Goal: Task Accomplishment & Management: Use online tool/utility

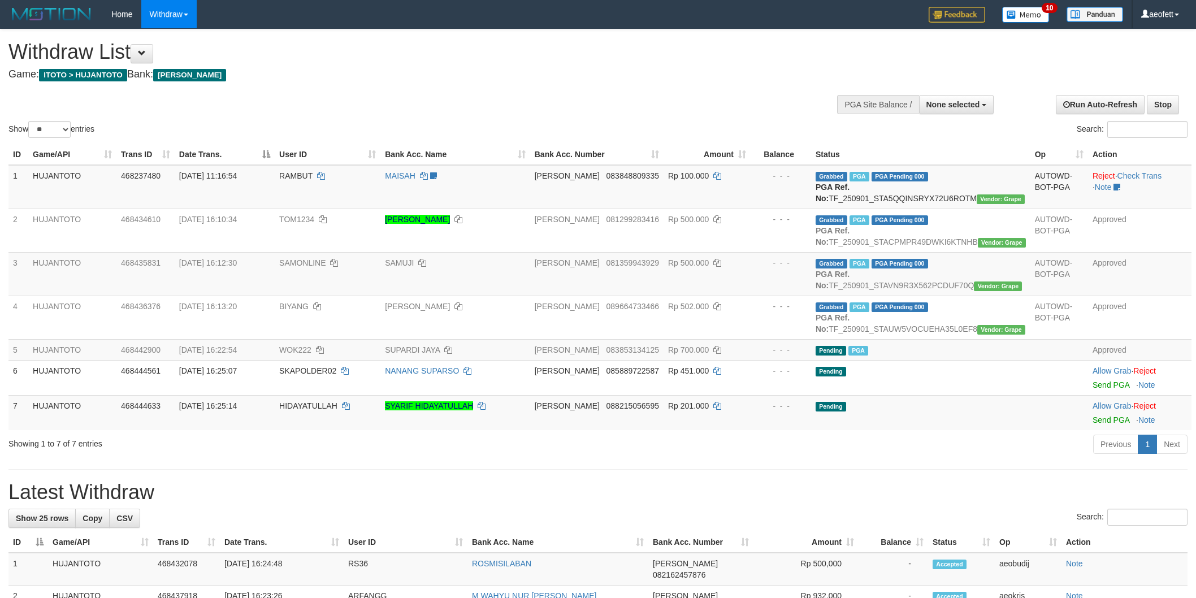
select select
select select "**"
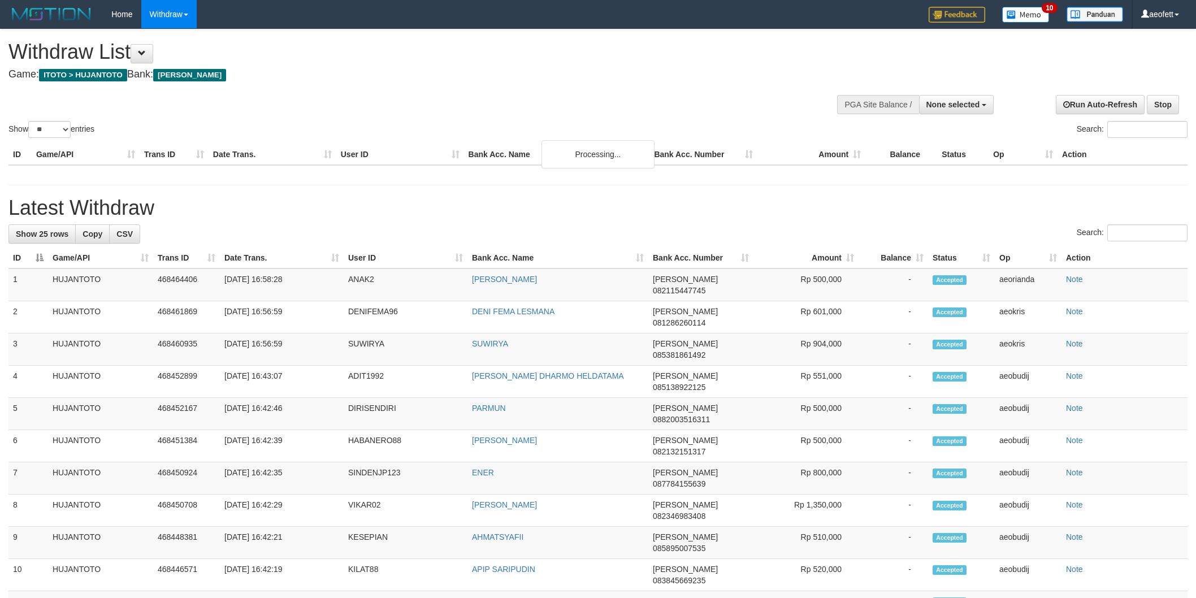
select select
select select "**"
